Goal: Information Seeking & Learning: Learn about a topic

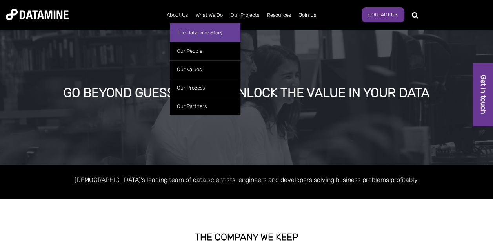
click at [196, 33] on link "The Datamine Story" at bounding box center [205, 33] width 71 height 18
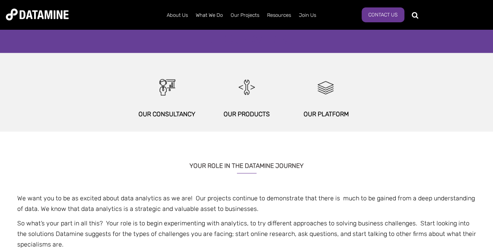
scroll to position [431, 0]
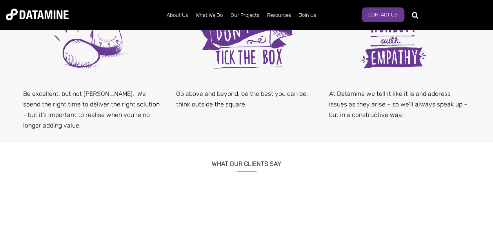
scroll to position [510, 0]
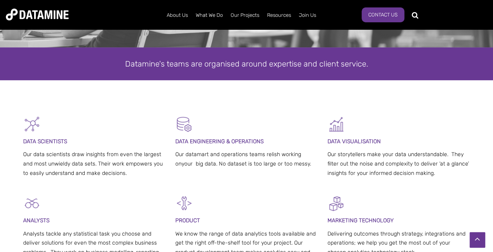
scroll to position [157, 0]
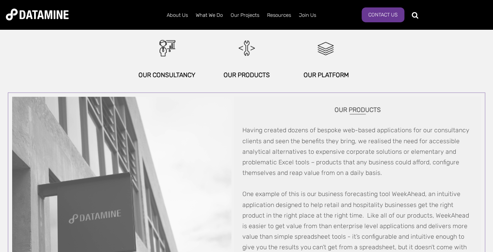
scroll to position [431, 0]
